Goal: Transaction & Acquisition: Download file/media

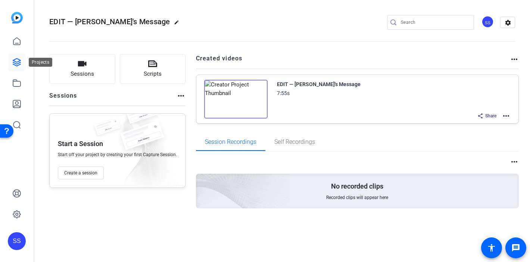
click at [16, 61] on icon at bounding box center [16, 62] width 9 height 9
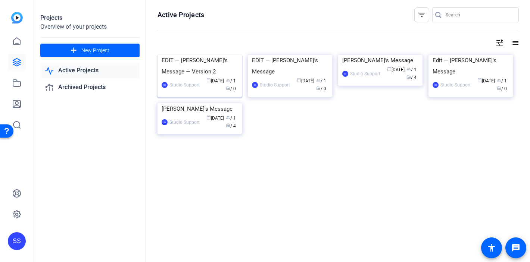
click at [206, 77] on div "EDIT — Dave's Message — Version 2" at bounding box center [199, 66] width 76 height 22
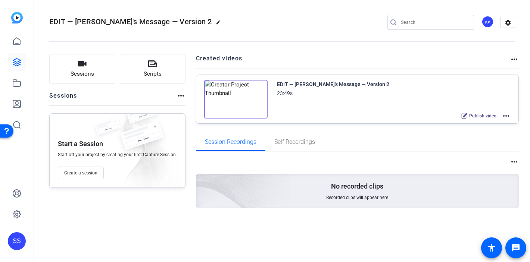
click at [505, 115] on mat-icon "more_horiz" at bounding box center [505, 116] width 9 height 9
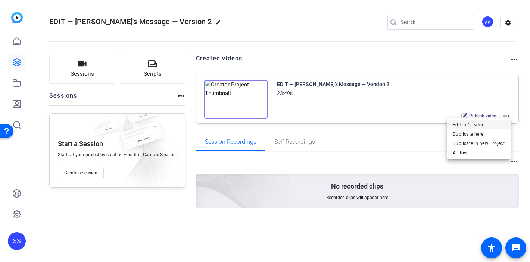
click at [472, 123] on span "Edit in Creator" at bounding box center [478, 124] width 52 height 9
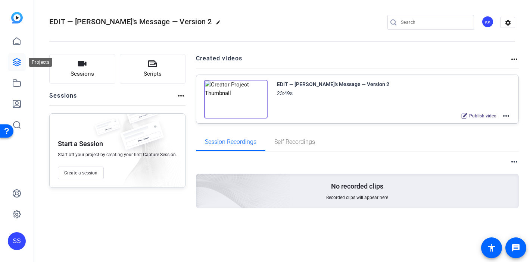
click at [15, 59] on icon at bounding box center [16, 62] width 7 height 7
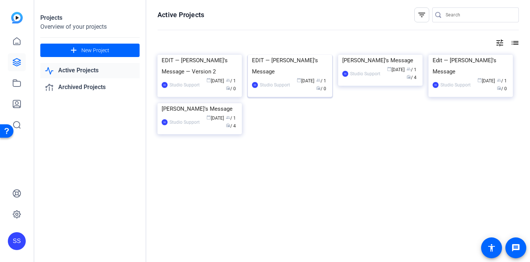
click at [291, 77] on div "EDIT — [PERSON_NAME]'s Message" at bounding box center [290, 66] width 76 height 22
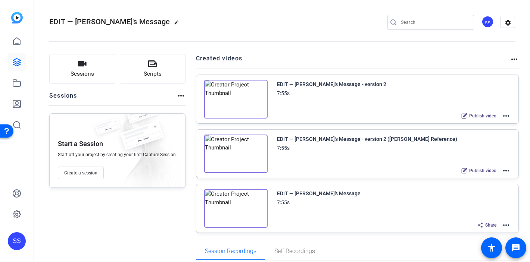
click at [509, 114] on mat-icon "more_horiz" at bounding box center [505, 116] width 9 height 9
click at [471, 126] on span "Edit in Creator" at bounding box center [478, 124] width 52 height 9
click at [504, 226] on mat-icon "more_horiz" at bounding box center [505, 225] width 9 height 9
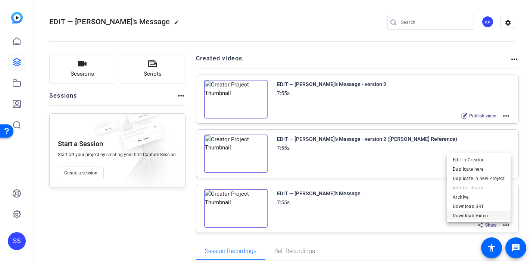
click at [476, 213] on span "Download Video" at bounding box center [478, 215] width 52 height 9
